Goal: Information Seeking & Learning: Learn about a topic

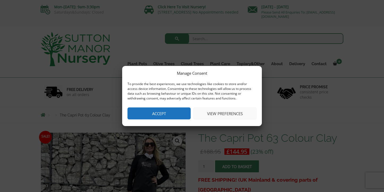
click at [168, 117] on button "Accept" at bounding box center [159, 113] width 63 height 12
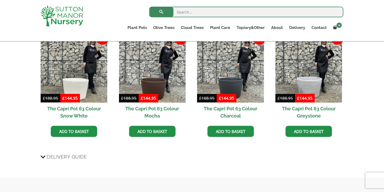
scroll to position [348, 0]
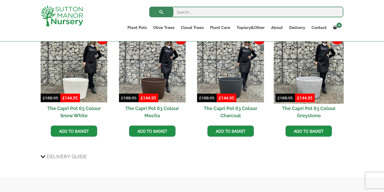
click at [314, 89] on img at bounding box center [309, 69] width 70 height 70
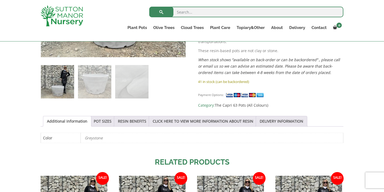
scroll to position [211, 0]
click at [99, 117] on link "POT SIZES" at bounding box center [103, 121] width 18 height 10
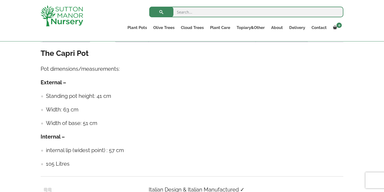
scroll to position [295, 0]
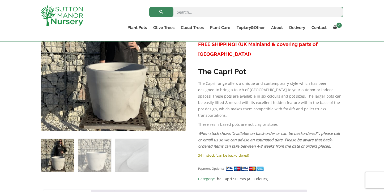
scroll to position [137, 0]
